Goal: Check status: Check status

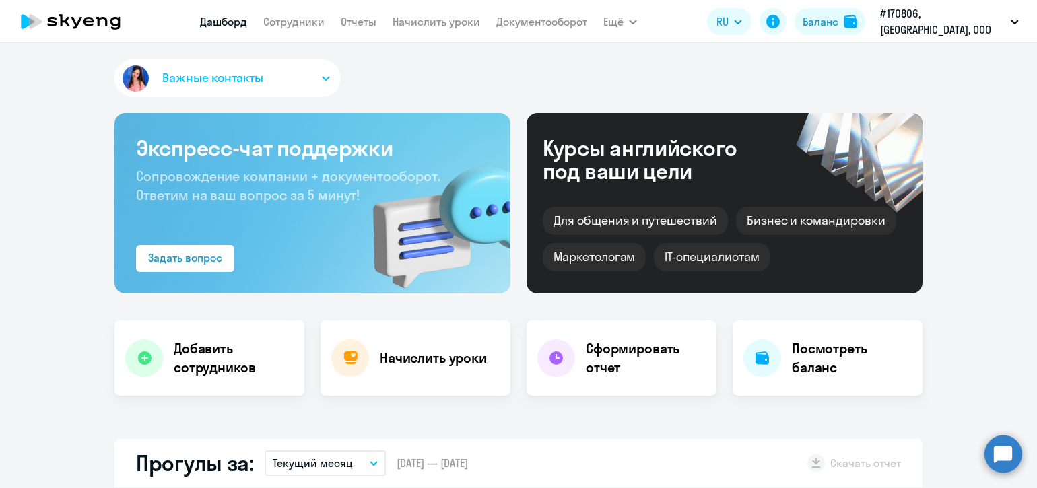
select select "30"
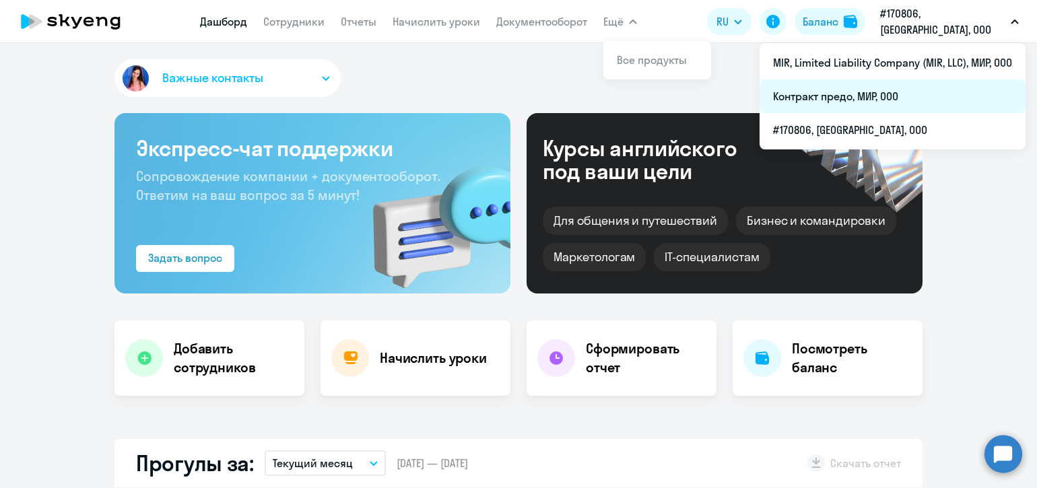
click at [882, 99] on li "Контракт предо, МИР, ООО" at bounding box center [893, 96] width 266 height 34
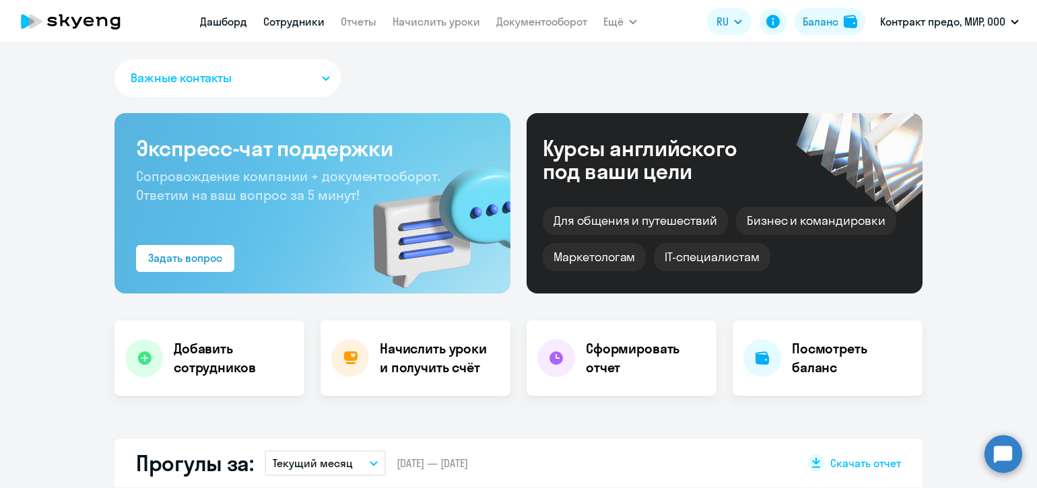
click at [319, 27] on link "Сотрудники" at bounding box center [293, 21] width 61 height 13
select select "30"
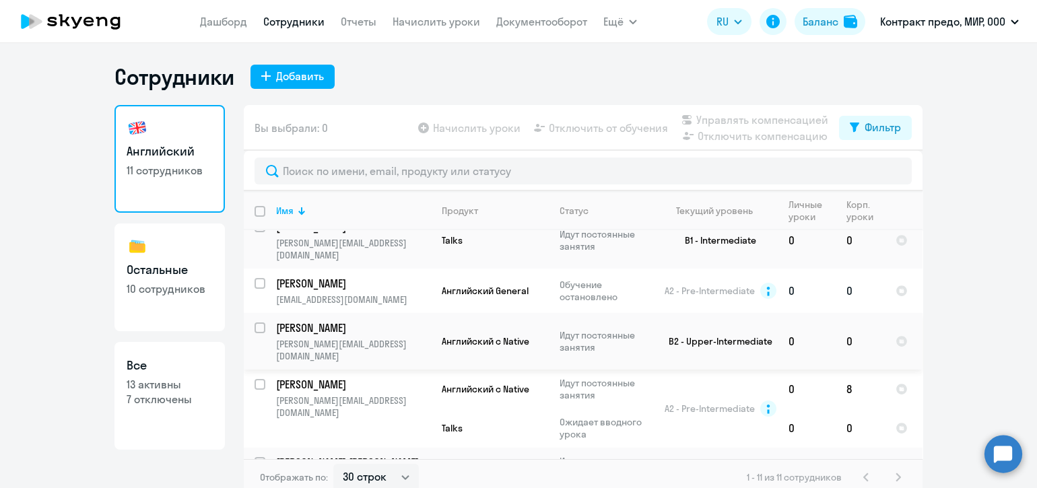
scroll to position [309, 0]
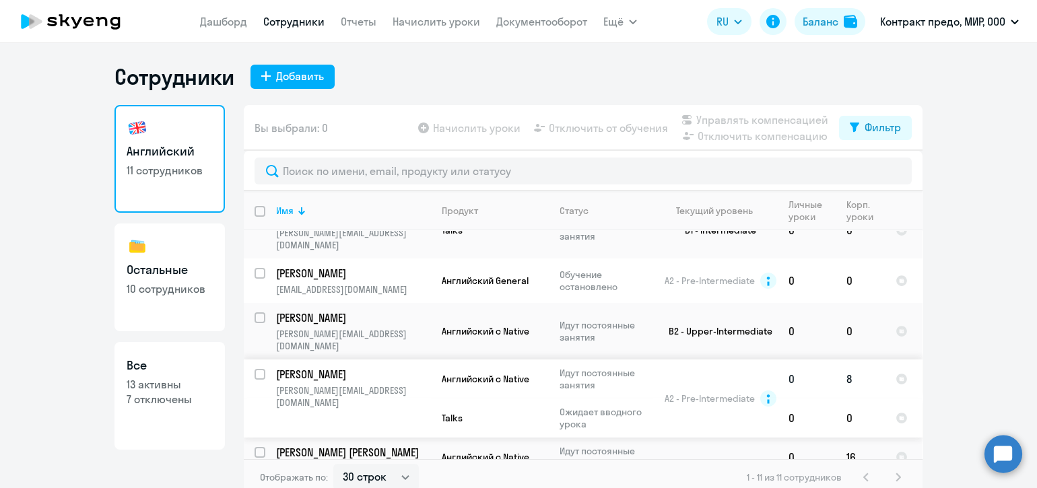
click at [395, 367] on p "[PERSON_NAME]" at bounding box center [352, 374] width 152 height 15
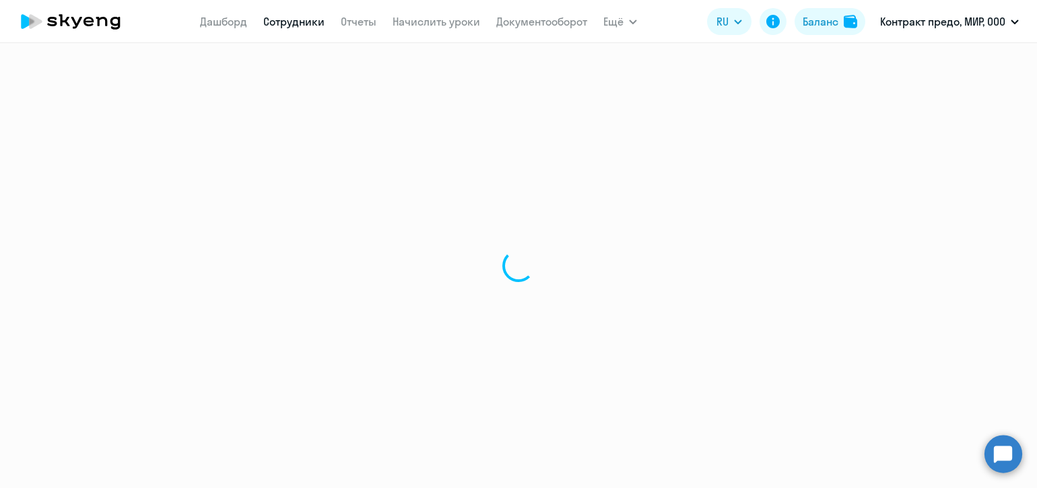
select select "english"
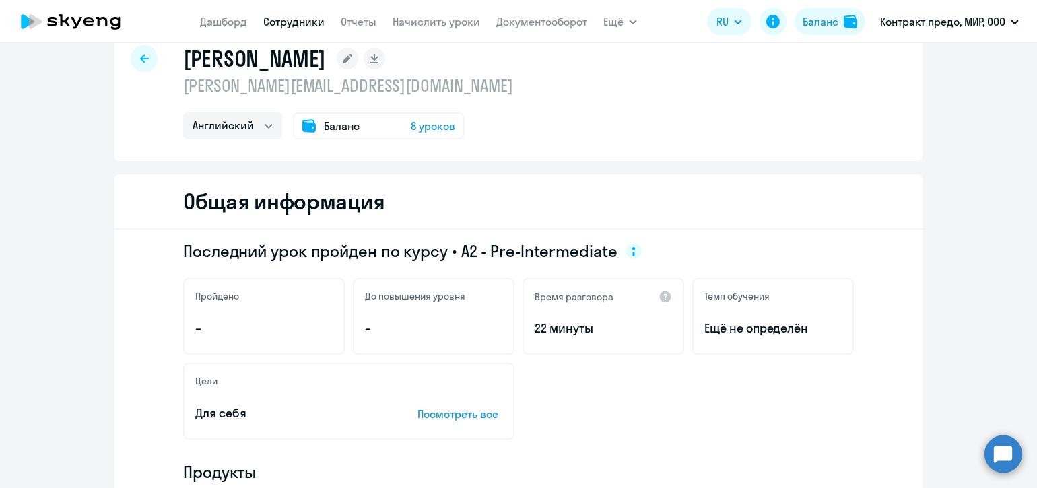
scroll to position [28, 0]
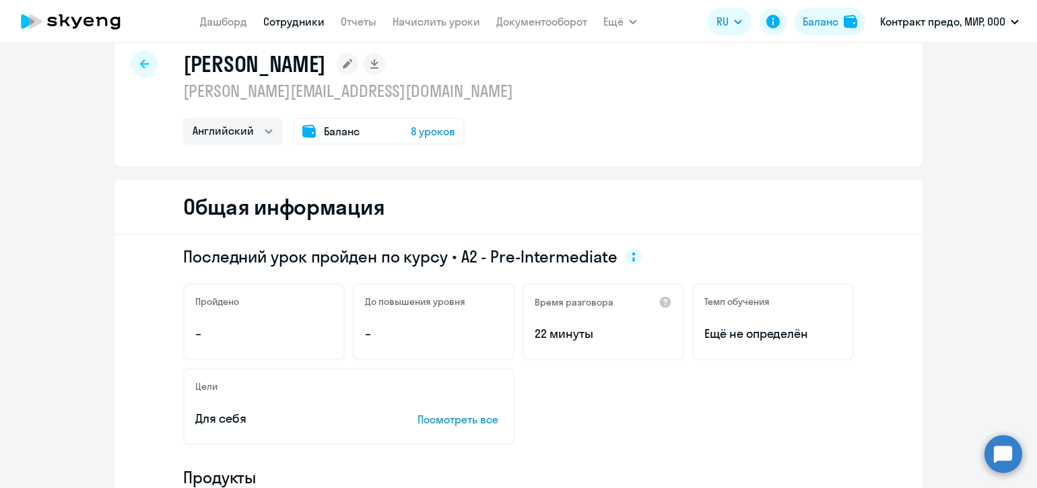
click at [1011, 453] on circle at bounding box center [1004, 454] width 38 height 38
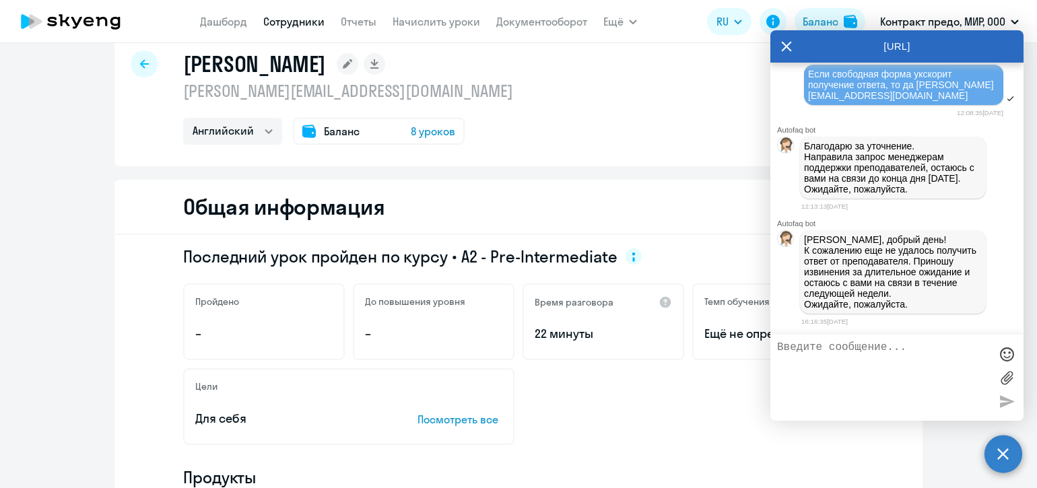
scroll to position [19973, 0]
